Goal: Transaction & Acquisition: Purchase product/service

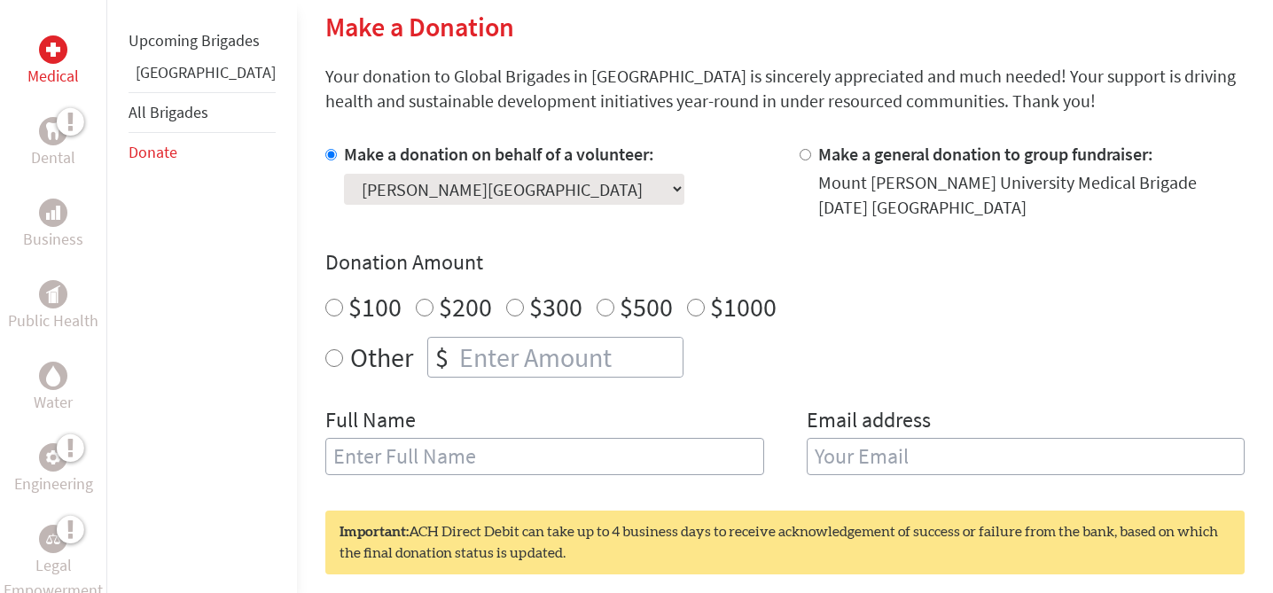
scroll to position [436, 0]
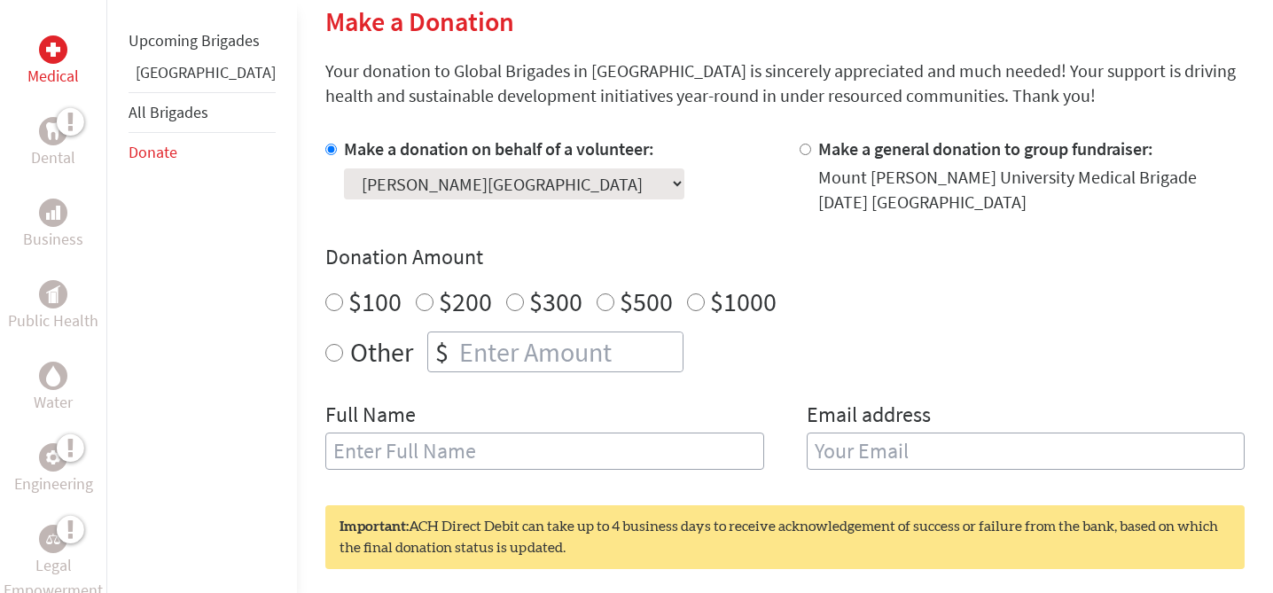
click at [325, 303] on input "$100" at bounding box center [334, 303] width 18 height 18
radio input "true"
click at [393, 450] on input "text" at bounding box center [544, 451] width 439 height 37
type input "[PERSON_NAME]"
type input "[EMAIL_ADDRESS][DOMAIN_NAME]"
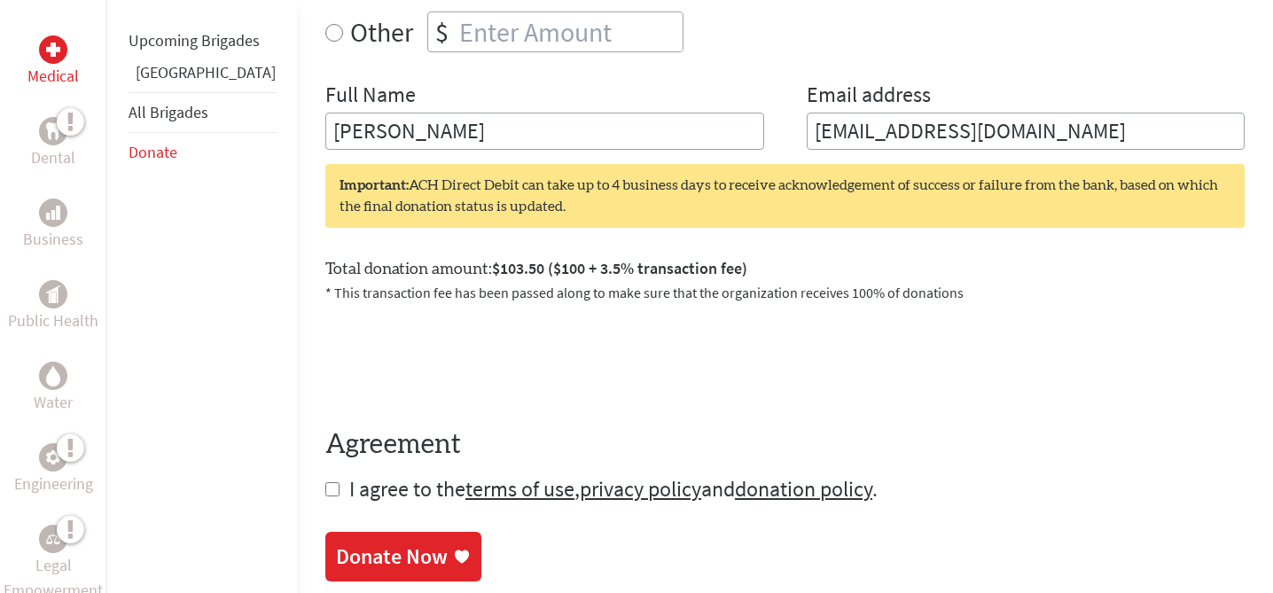
scroll to position [757, 0]
click at [325, 488] on input "checkbox" at bounding box center [332, 489] width 14 height 14
checkbox input "true"
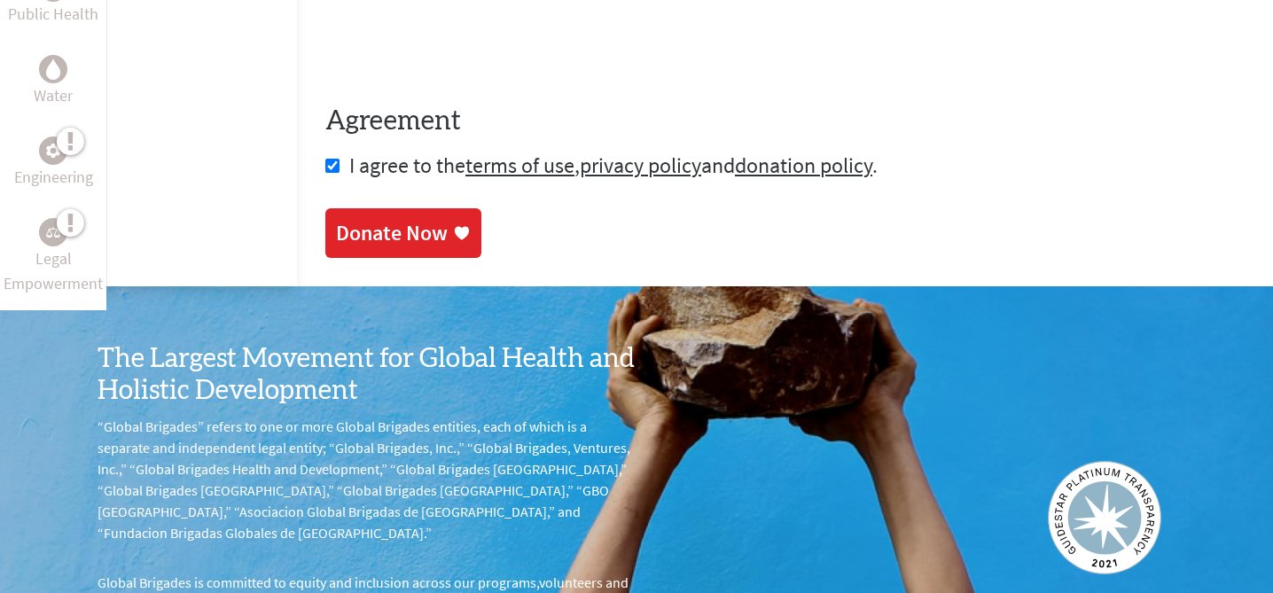
scroll to position [1115, 0]
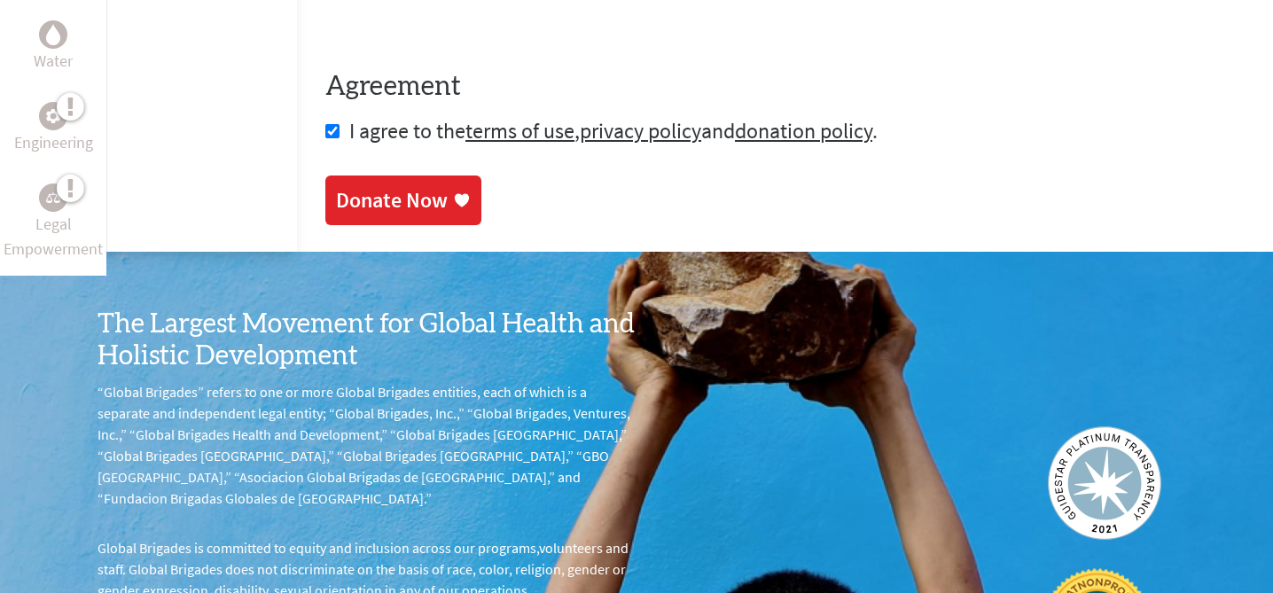
click at [362, 196] on div "Donate Now" at bounding box center [392, 200] width 112 height 28
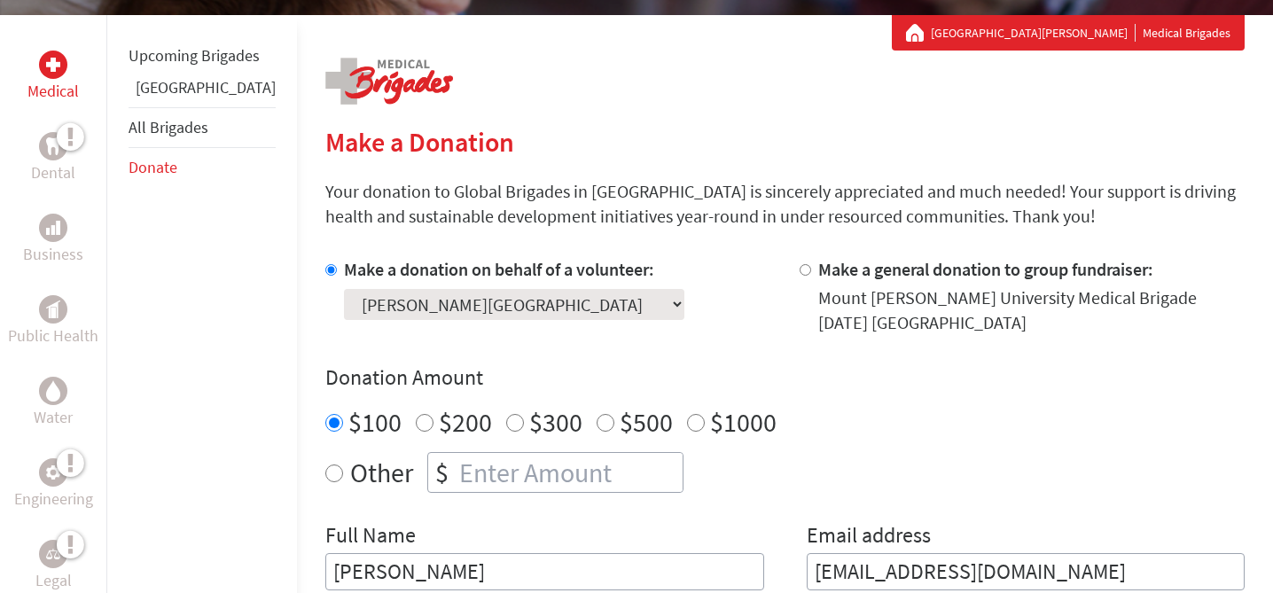
scroll to position [323, 0]
